Goal: Find contact information: Find contact information

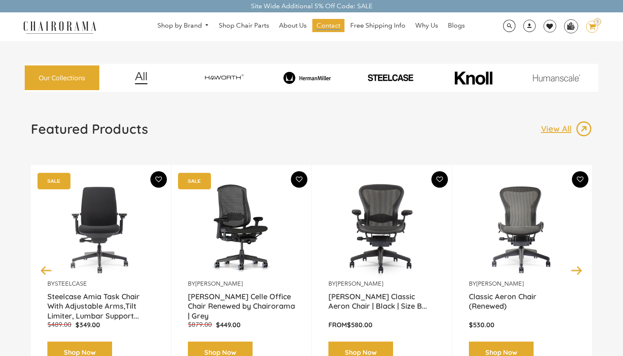
click at [327, 27] on span "Contact" at bounding box center [328, 25] width 24 height 9
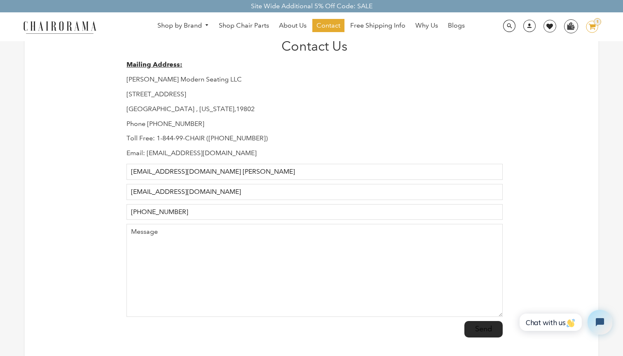
scroll to position [32, 0]
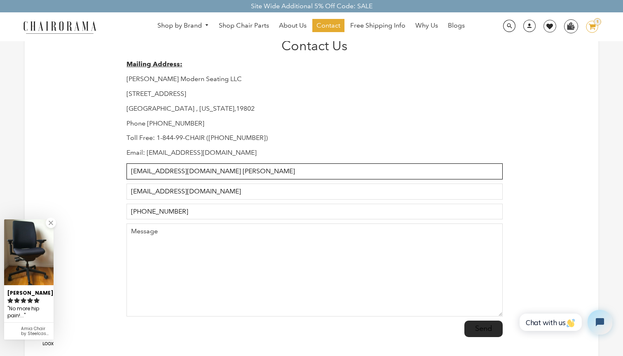
drag, startPoint x: 222, startPoint y: 169, endPoint x: 85, endPoint y: 169, distance: 137.2
click at [85, 169] on div "Contact Us Mailing Address: Hudson Modern Seating LLC 1245 E 16 th Street Wilmi…" at bounding box center [311, 189] width 573 height 361
type input "Huang"
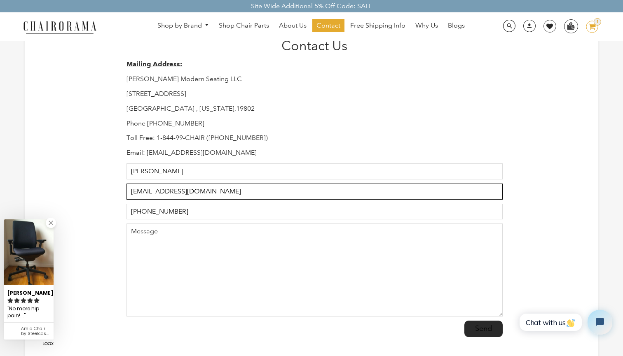
drag, startPoint x: 288, startPoint y: 187, endPoint x: 0, endPoint y: 175, distance: 288.2
click at [0, 175] on div "Contact Us Mailing Address: Hudson Modern Seating LLC 1245 E 16 th Street Wilmi…" at bounding box center [311, 169] width 623 height 403
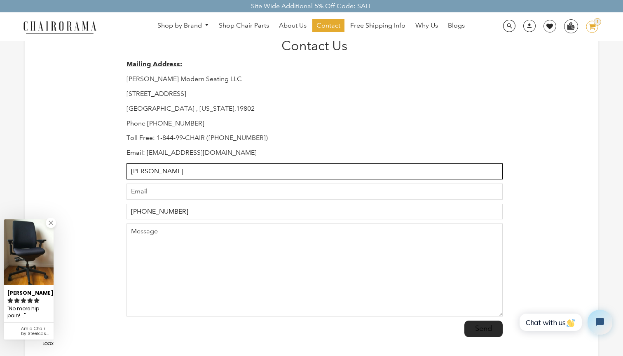
click at [149, 166] on input "Huang" at bounding box center [314, 172] width 376 height 16
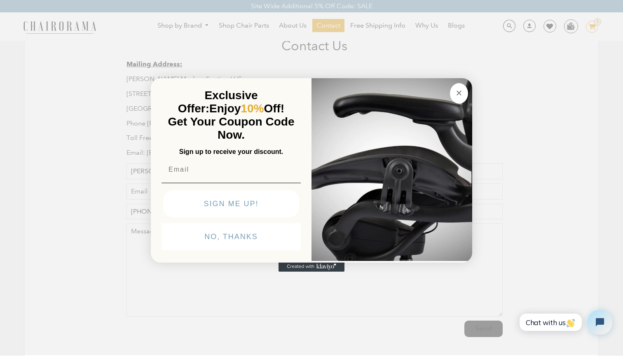
click at [462, 94] on circle "Close dialog" at bounding box center [458, 92] width 9 height 9
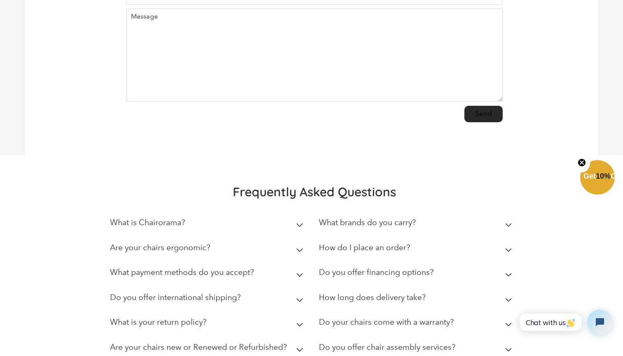
scroll to position [364, 0]
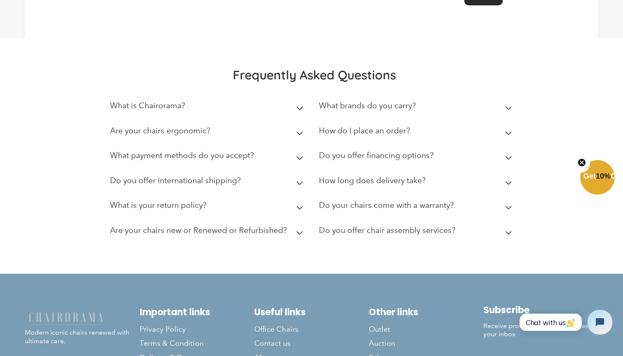
click at [564, 326] on span "Chat with us" at bounding box center [551, 322] width 50 height 9
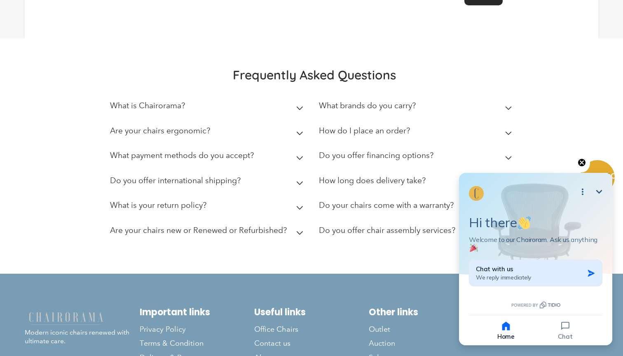
click at [564, 277] on div "Chat with us We reply immediately" at bounding box center [530, 273] width 108 height 16
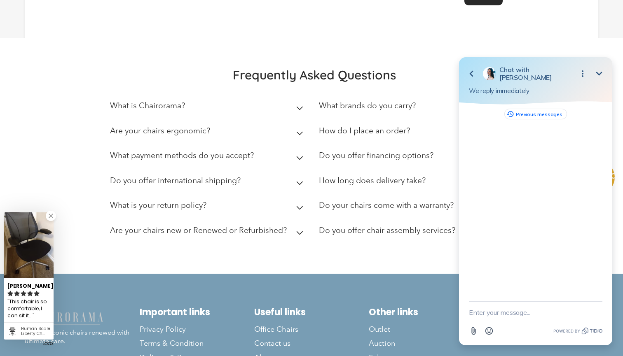
click at [535, 113] on button "Previous messages" at bounding box center [535, 114] width 63 height 11
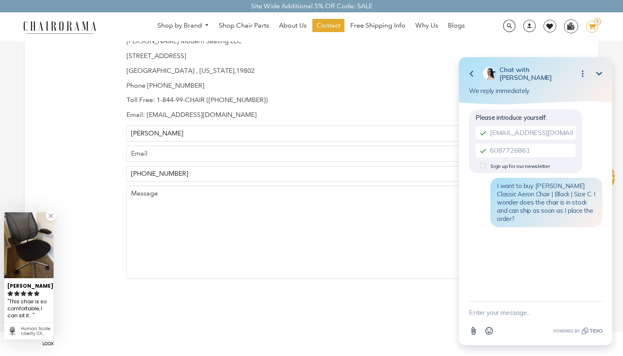
scroll to position [69, 0]
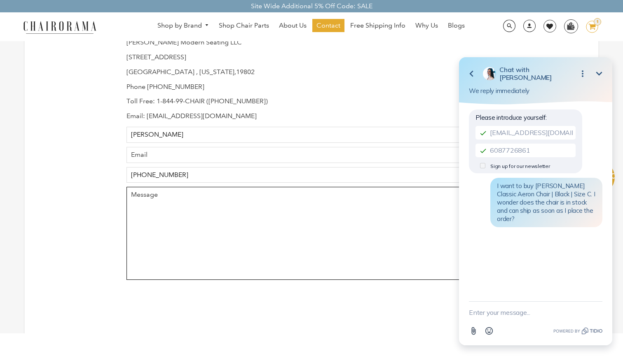
click at [249, 202] on textarea "Message" at bounding box center [314, 233] width 376 height 93
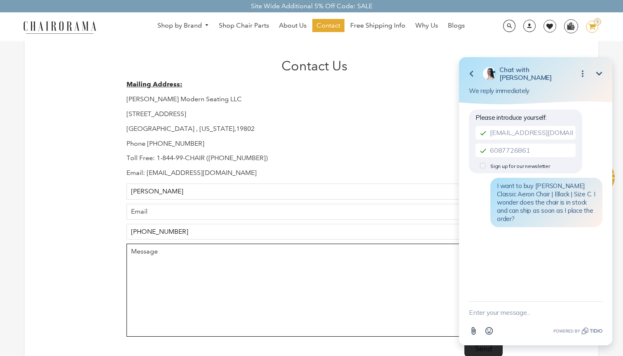
scroll to position [4, 0]
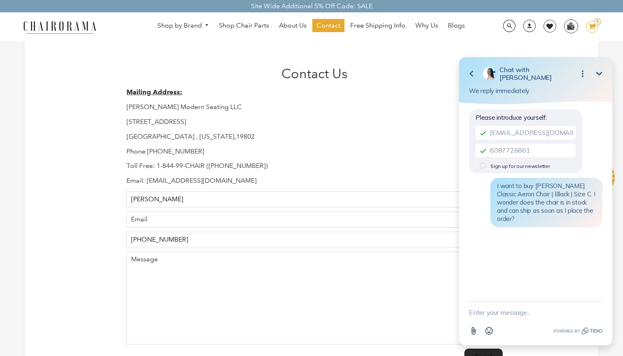
click at [299, 139] on p "Wilmington , Delaware,19802" at bounding box center [314, 137] width 376 height 9
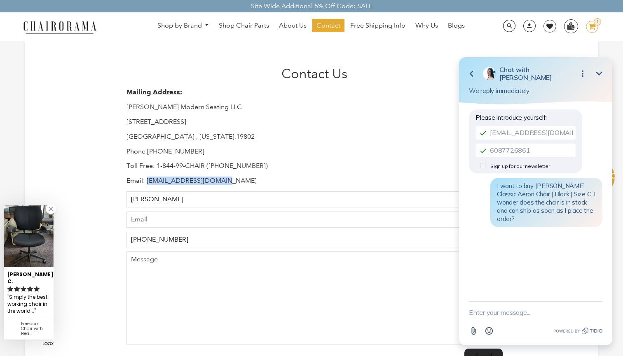
drag, startPoint x: 147, startPoint y: 179, endPoint x: 269, endPoint y: 179, distance: 121.5
click at [269, 179] on p "Email: Support@chairorama.com" at bounding box center [314, 181] width 376 height 9
copy p "Support@chairorama.com"
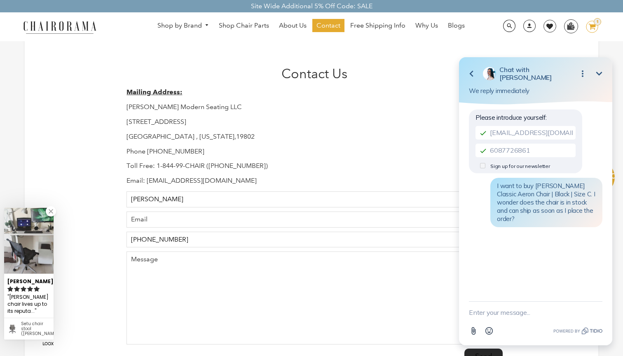
click at [160, 173] on div "Mailing Address: Hudson Modern Seating LLC 1245 E 16 th Street Wilmington , Del…" at bounding box center [314, 136] width 376 height 97
drag, startPoint x: 148, startPoint y: 179, endPoint x: 271, endPoint y: 180, distance: 123.2
click at [271, 180] on p "Email: Support@chairorama.com" at bounding box center [314, 181] width 376 height 9
copy p "Support@chairorama.com"
